Goal: Task Accomplishment & Management: Use online tool/utility

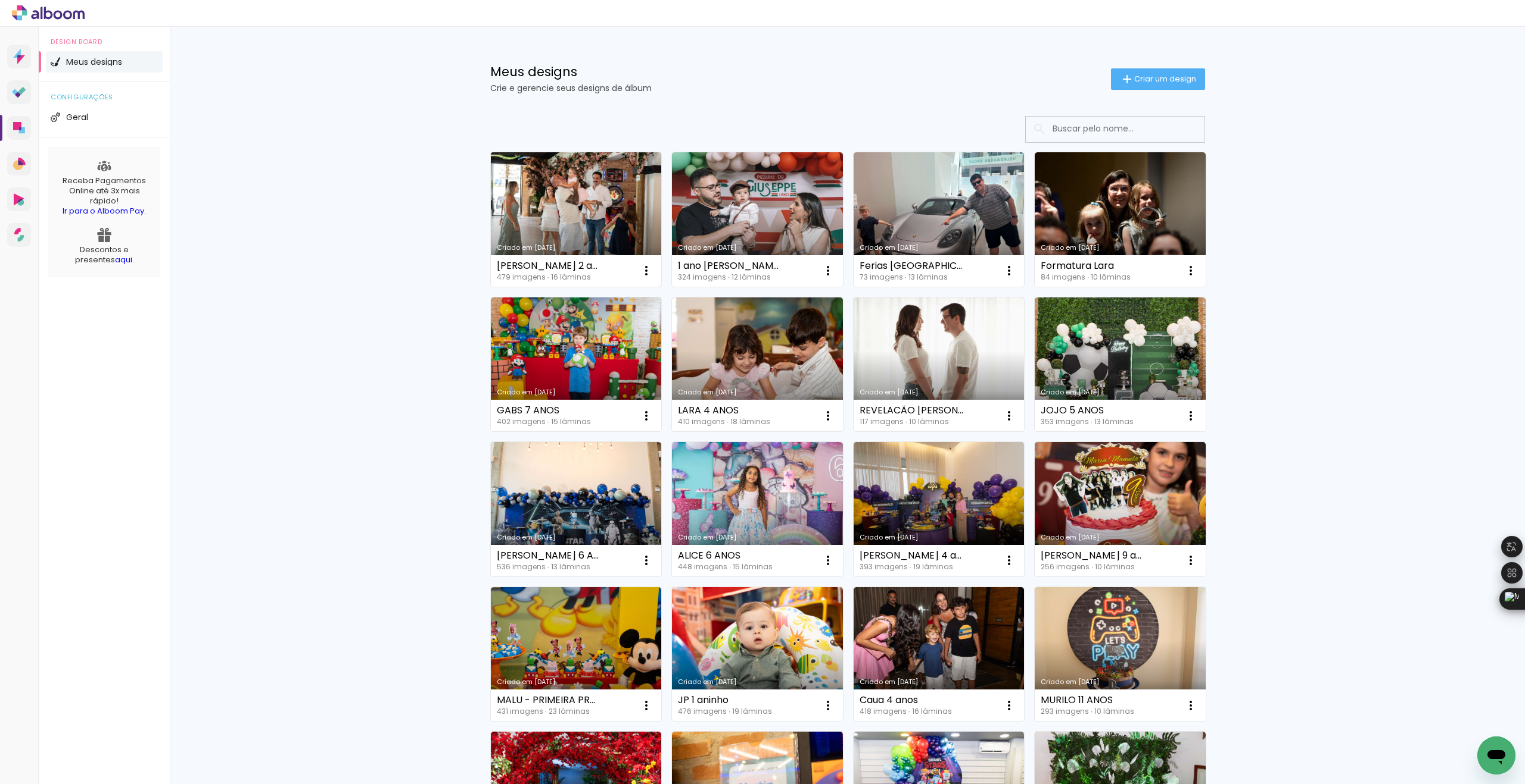
click at [554, 194] on link "Criado em [DATE]" at bounding box center [576, 219] width 171 height 134
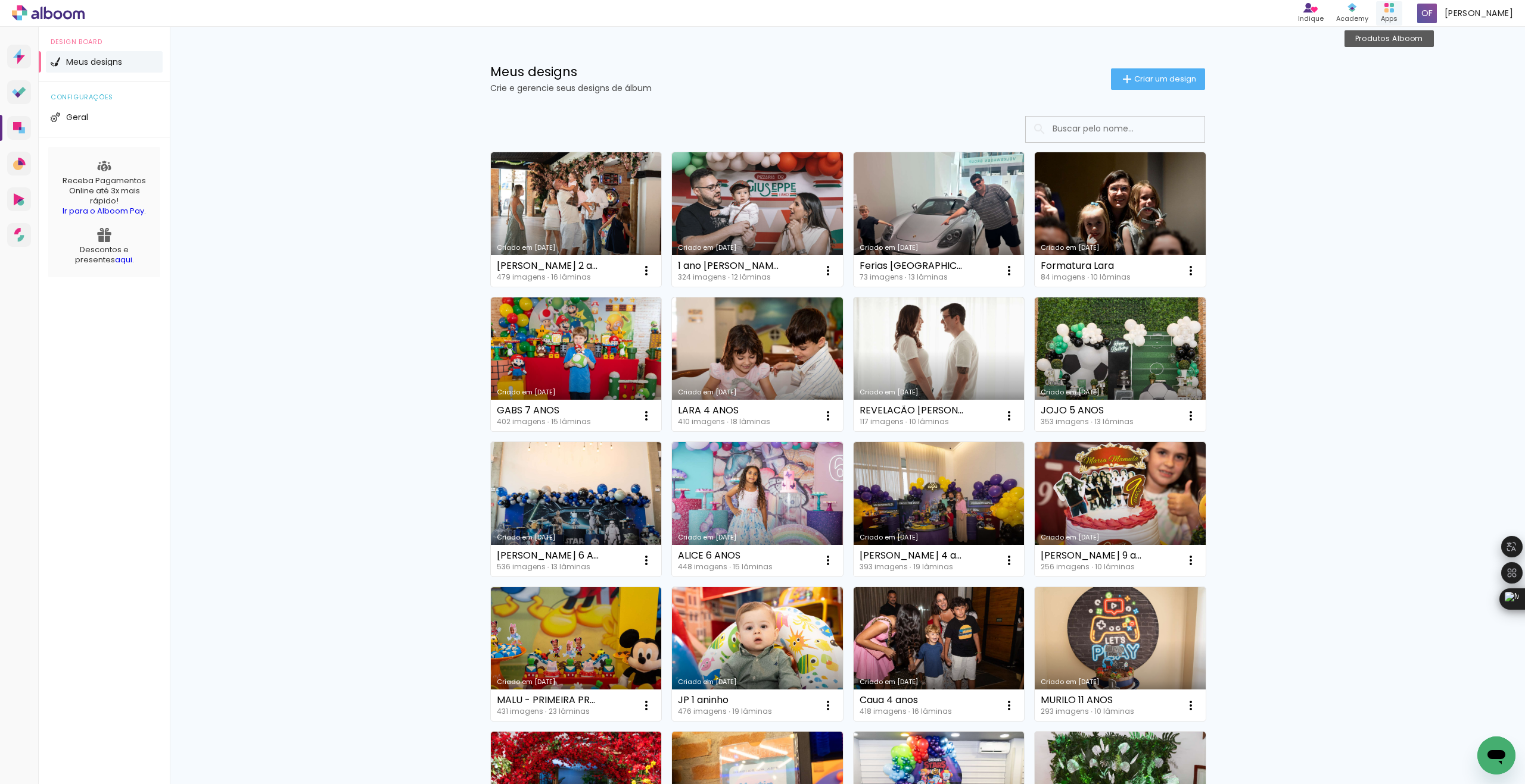
click at [1393, 12] on rect at bounding box center [1392, 11] width 4 height 4
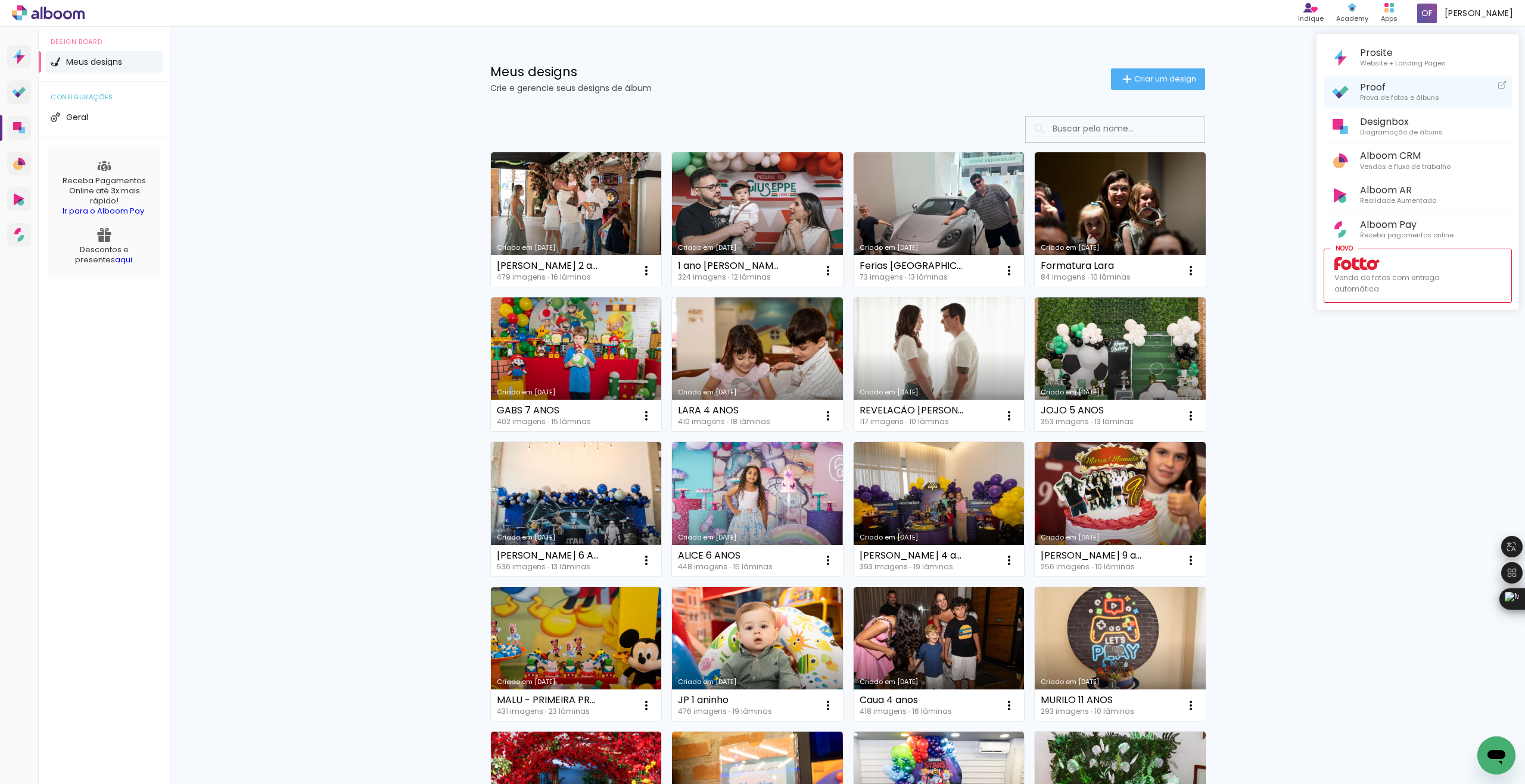
click at [1424, 97] on span "Prova de fotos e álbuns" at bounding box center [1398, 97] width 79 height 11
click at [535, 229] on div at bounding box center [762, 392] width 1525 height 784
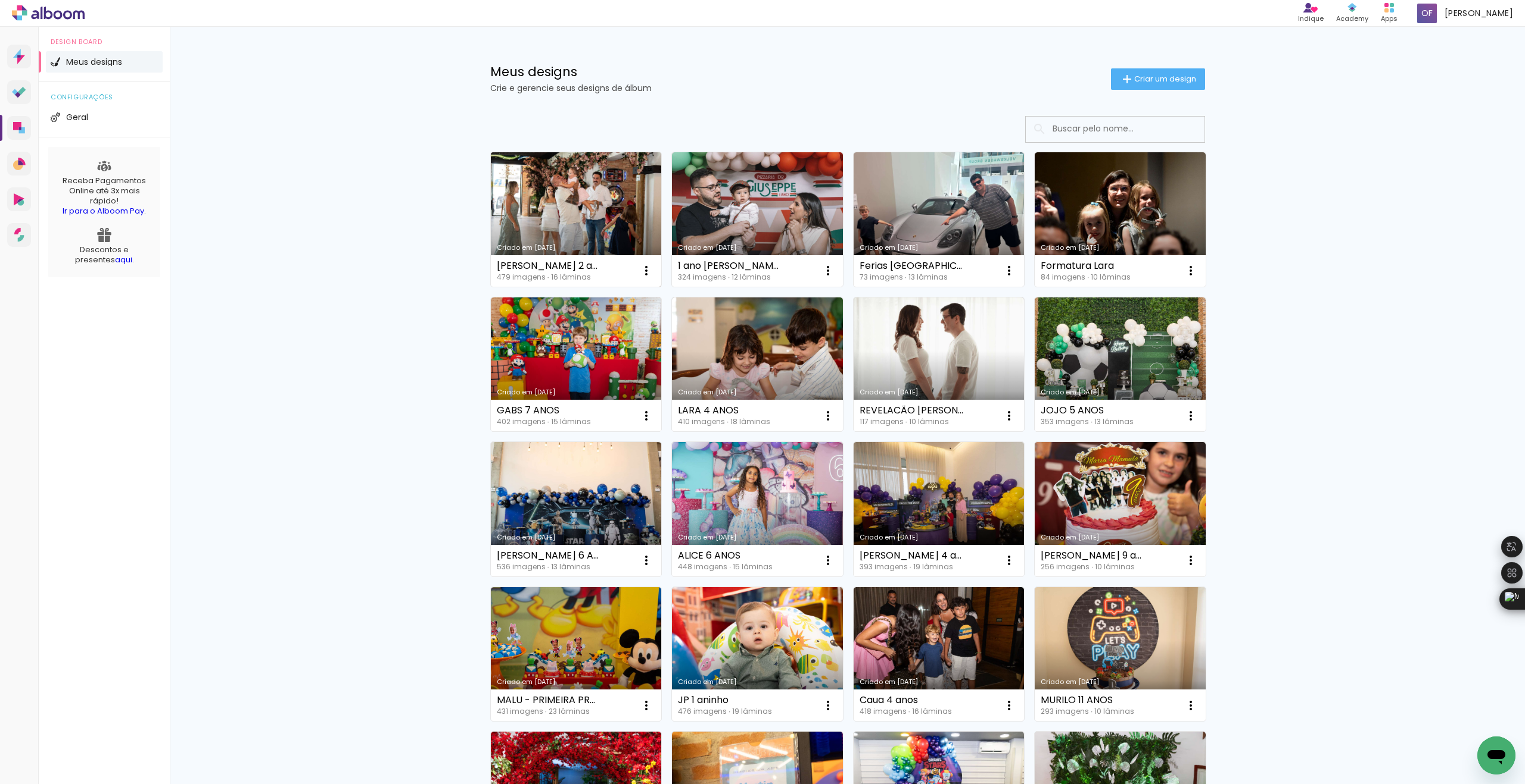
click at [571, 205] on link "Criado em [DATE]" at bounding box center [576, 219] width 171 height 134
